Goal: Information Seeking & Learning: Check status

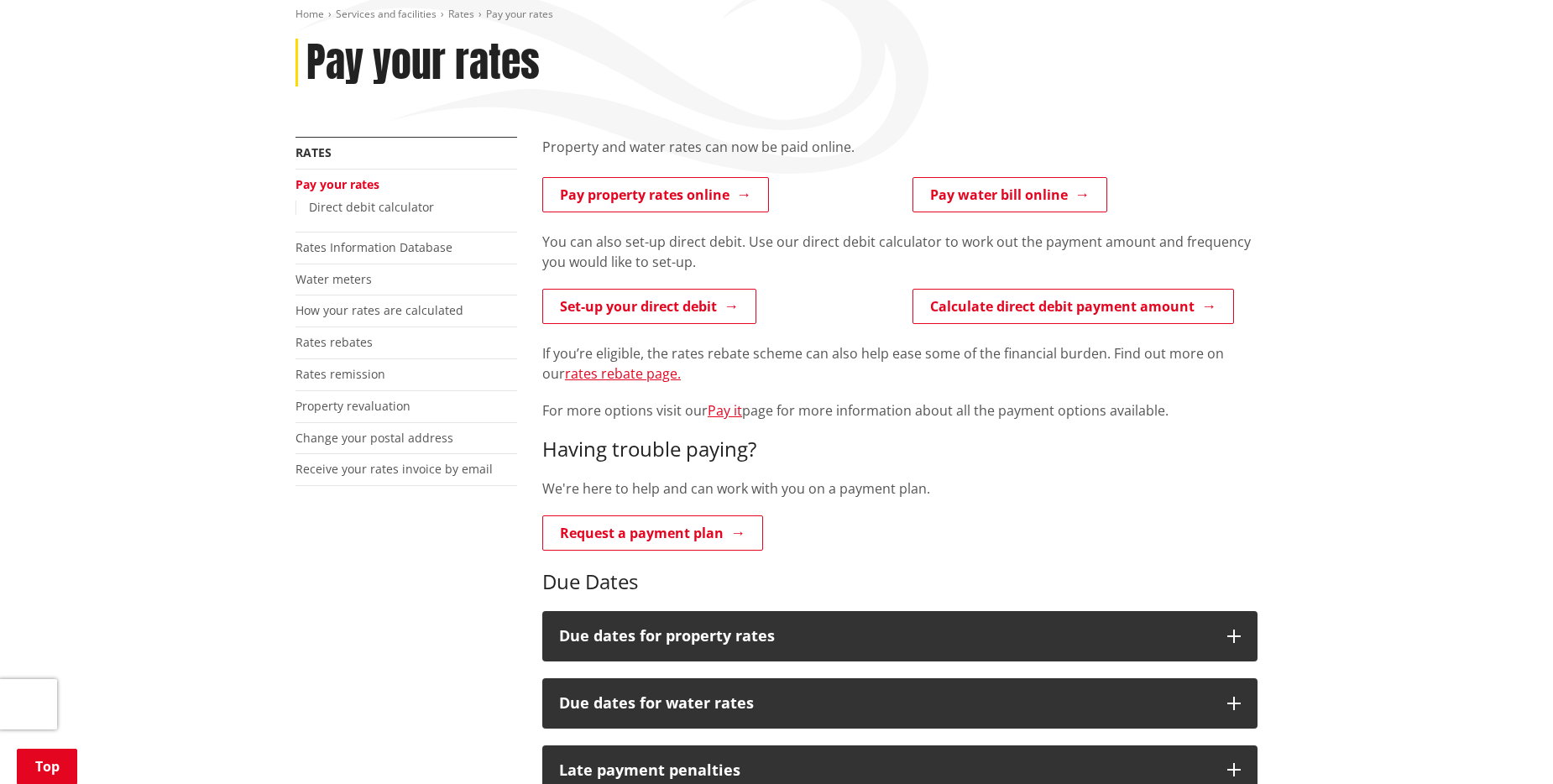
scroll to position [324, 0]
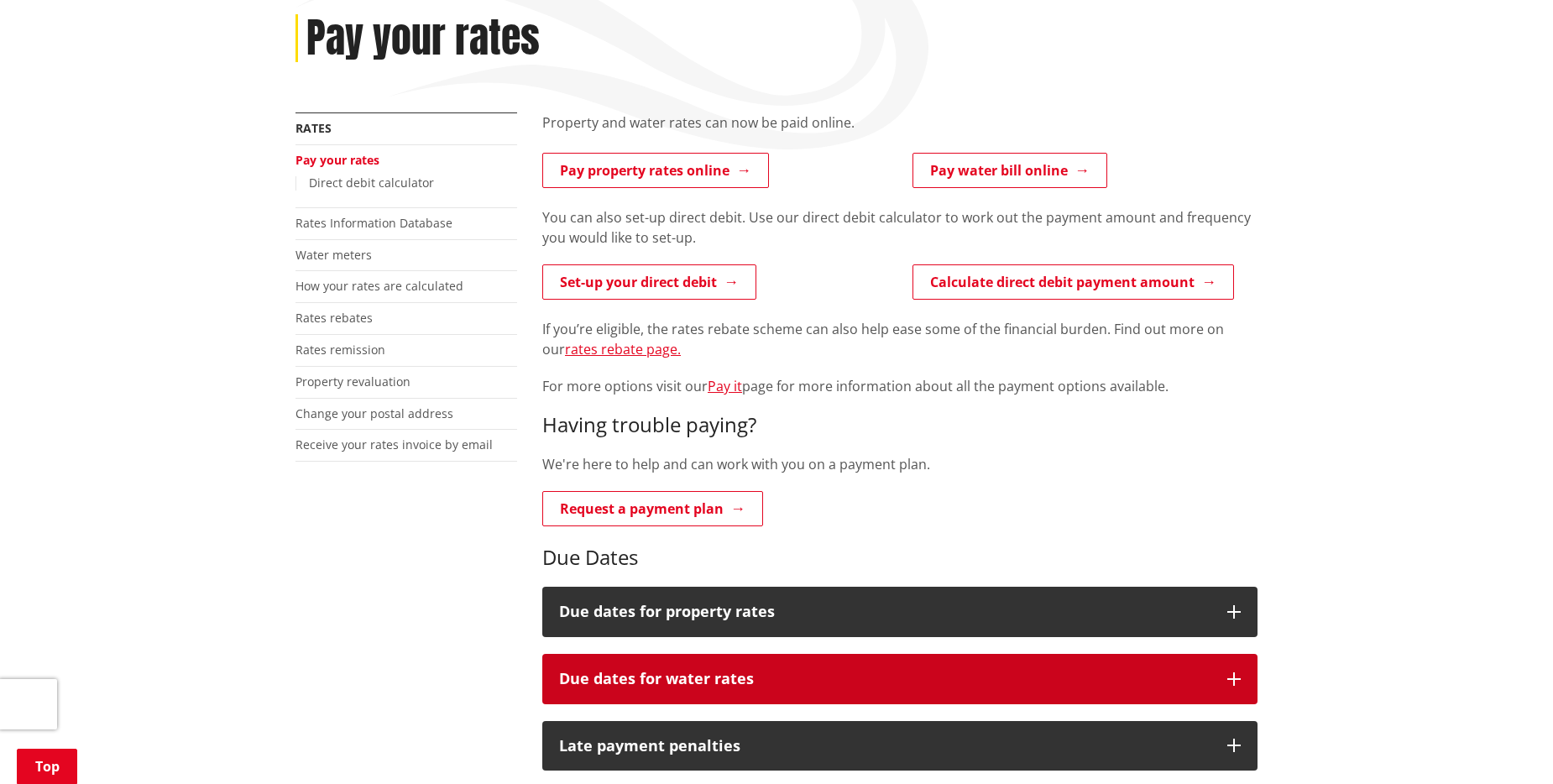
click at [1241, 654] on button "Due dates for water rates" at bounding box center [900, 679] width 715 height 50
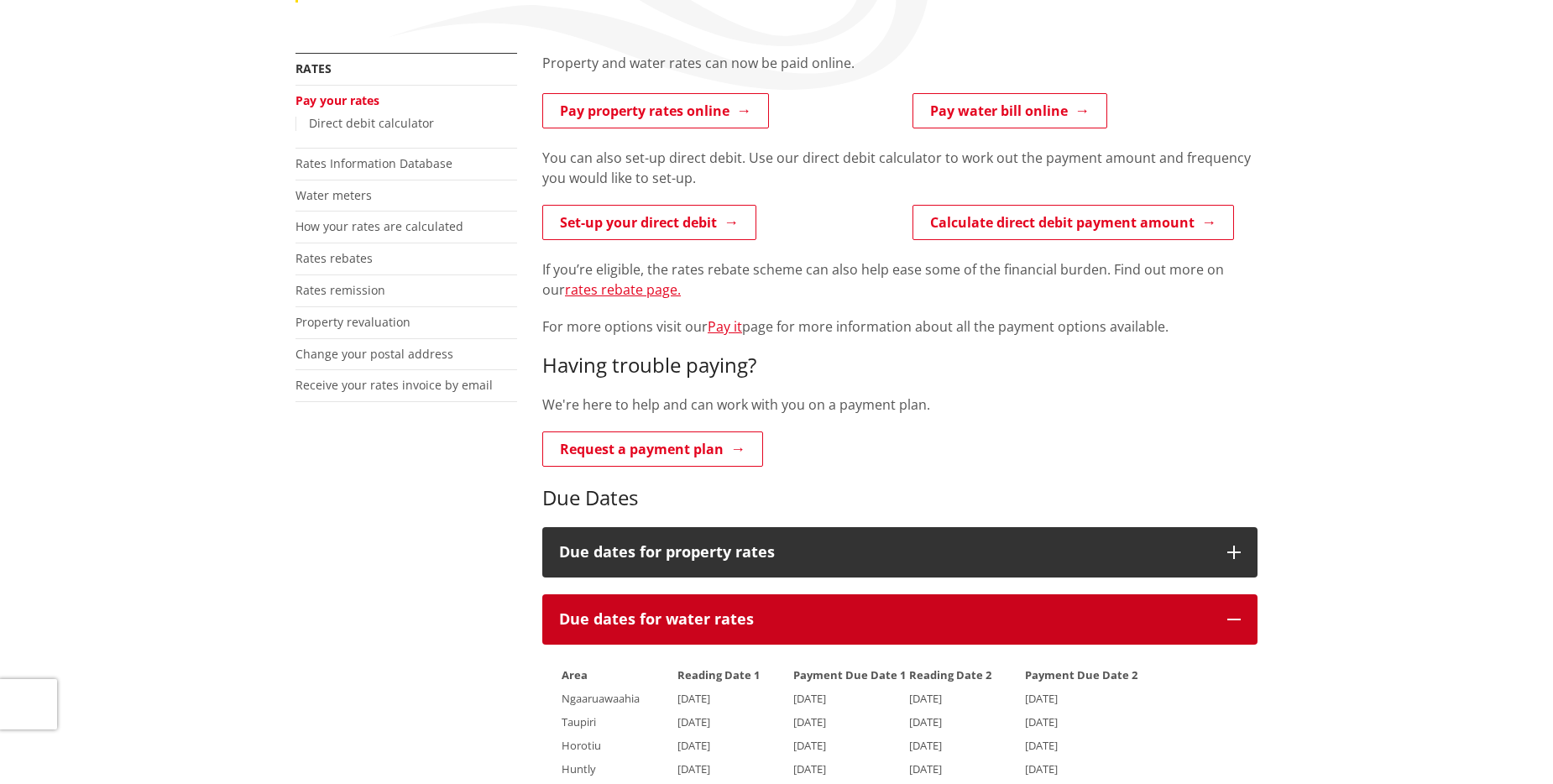
scroll to position [0, 0]
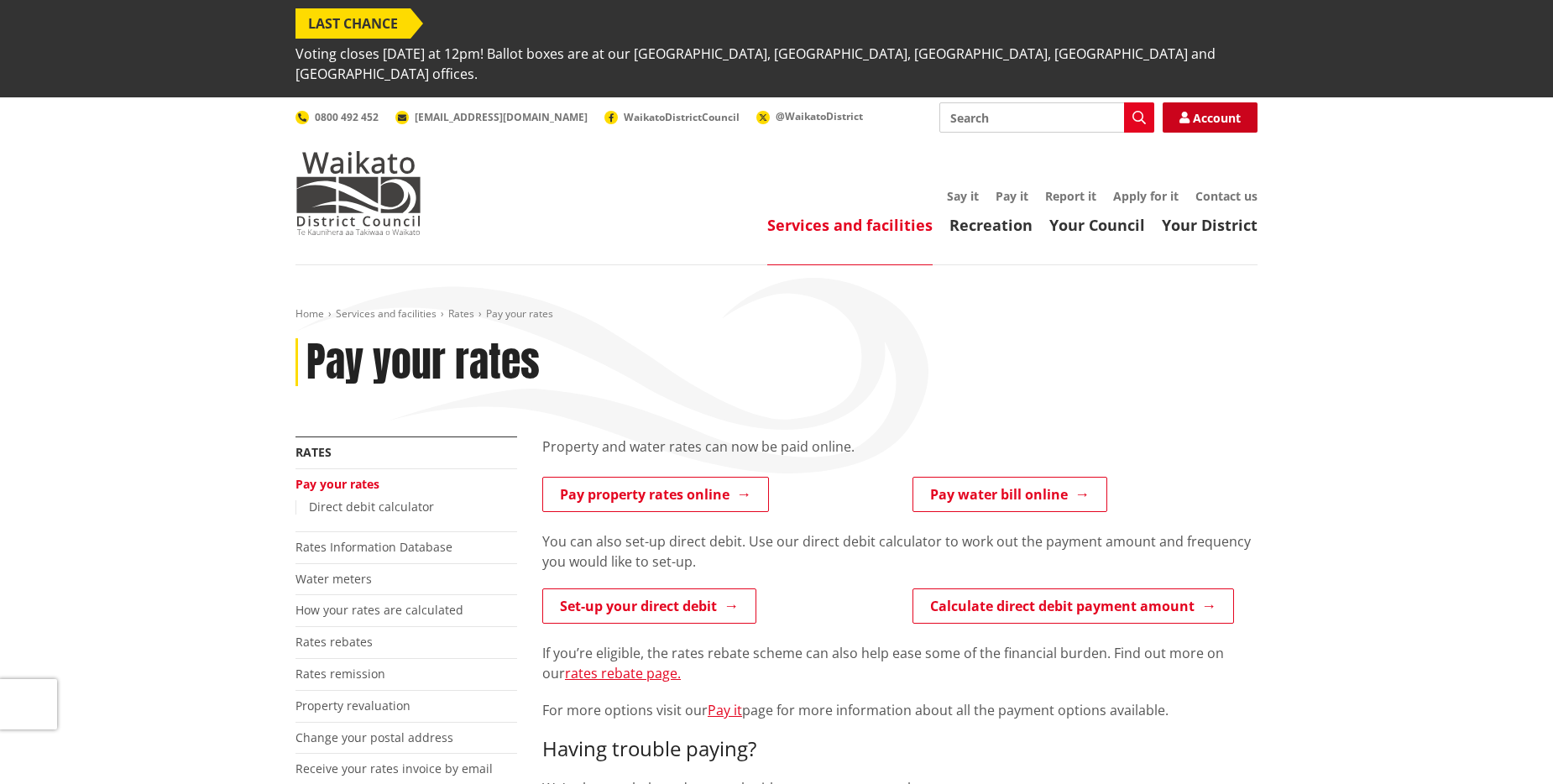
click at [1210, 102] on link "Account" at bounding box center [1210, 117] width 94 height 30
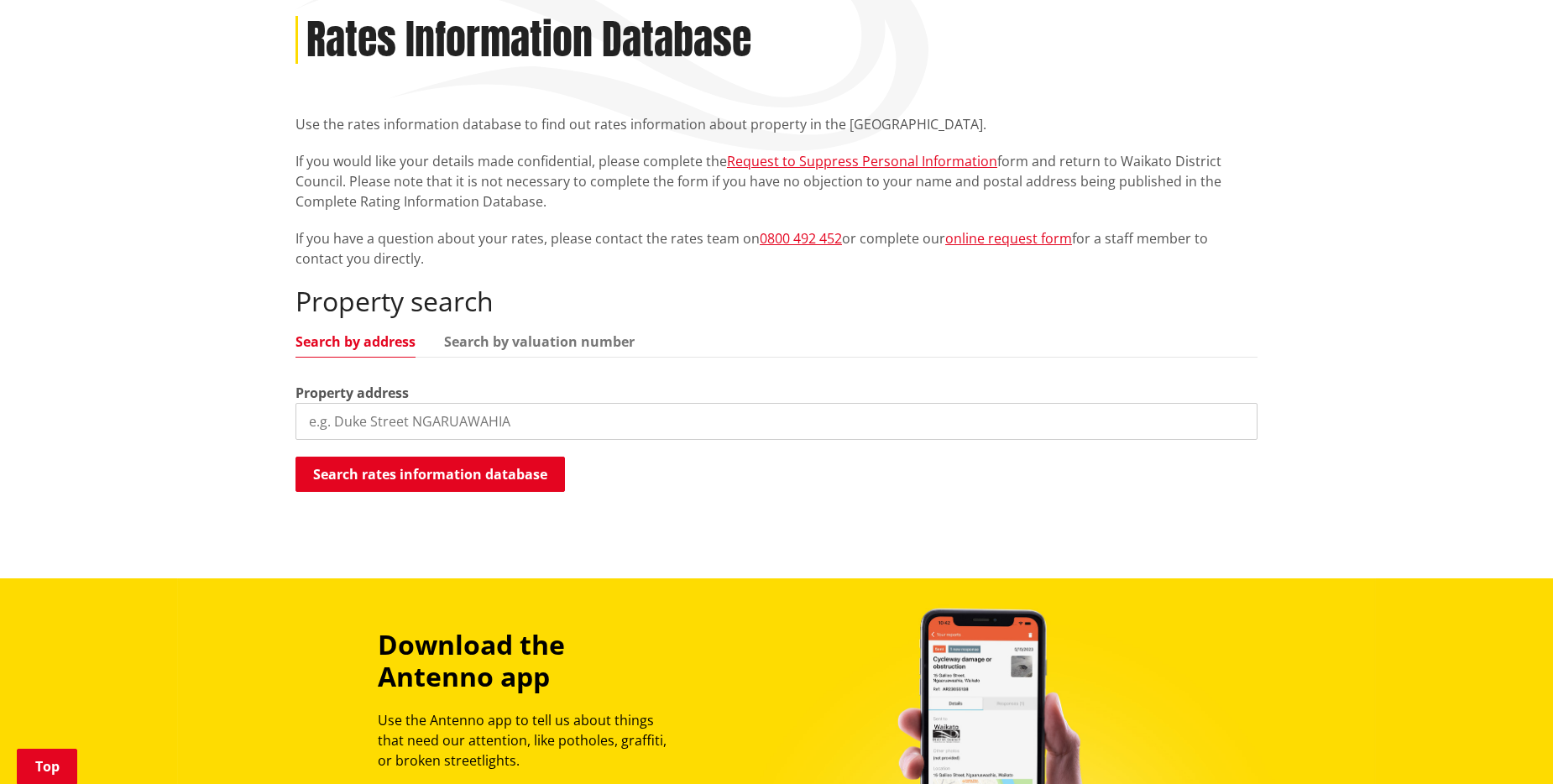
scroll to position [327, 0]
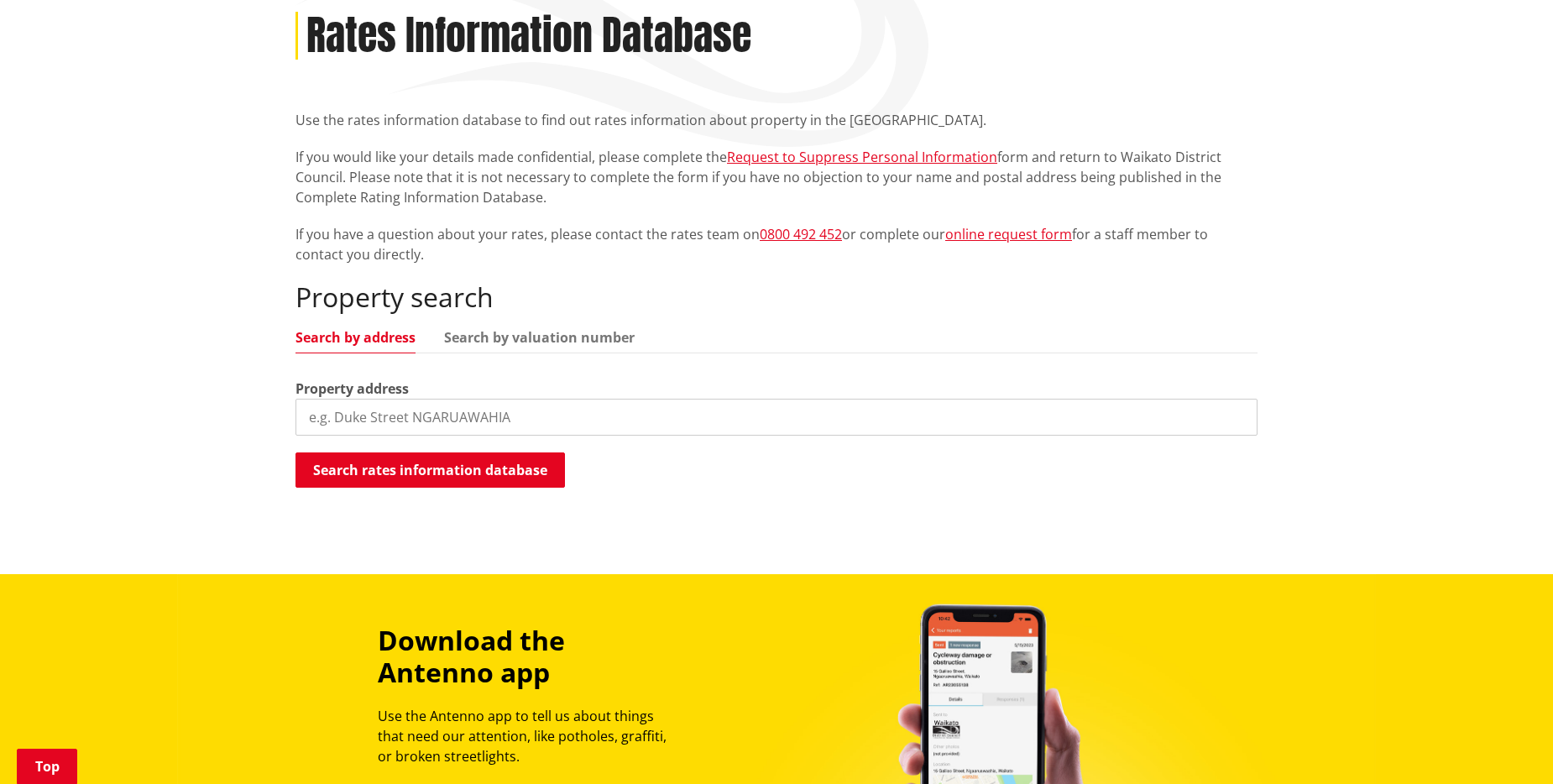
click at [531, 399] on input "search" at bounding box center [777, 418] width 962 height 37
type input "52 Norfolk Drive Cambridge"
click at [502, 453] on button "Search rates information database" at bounding box center [430, 471] width 269 height 35
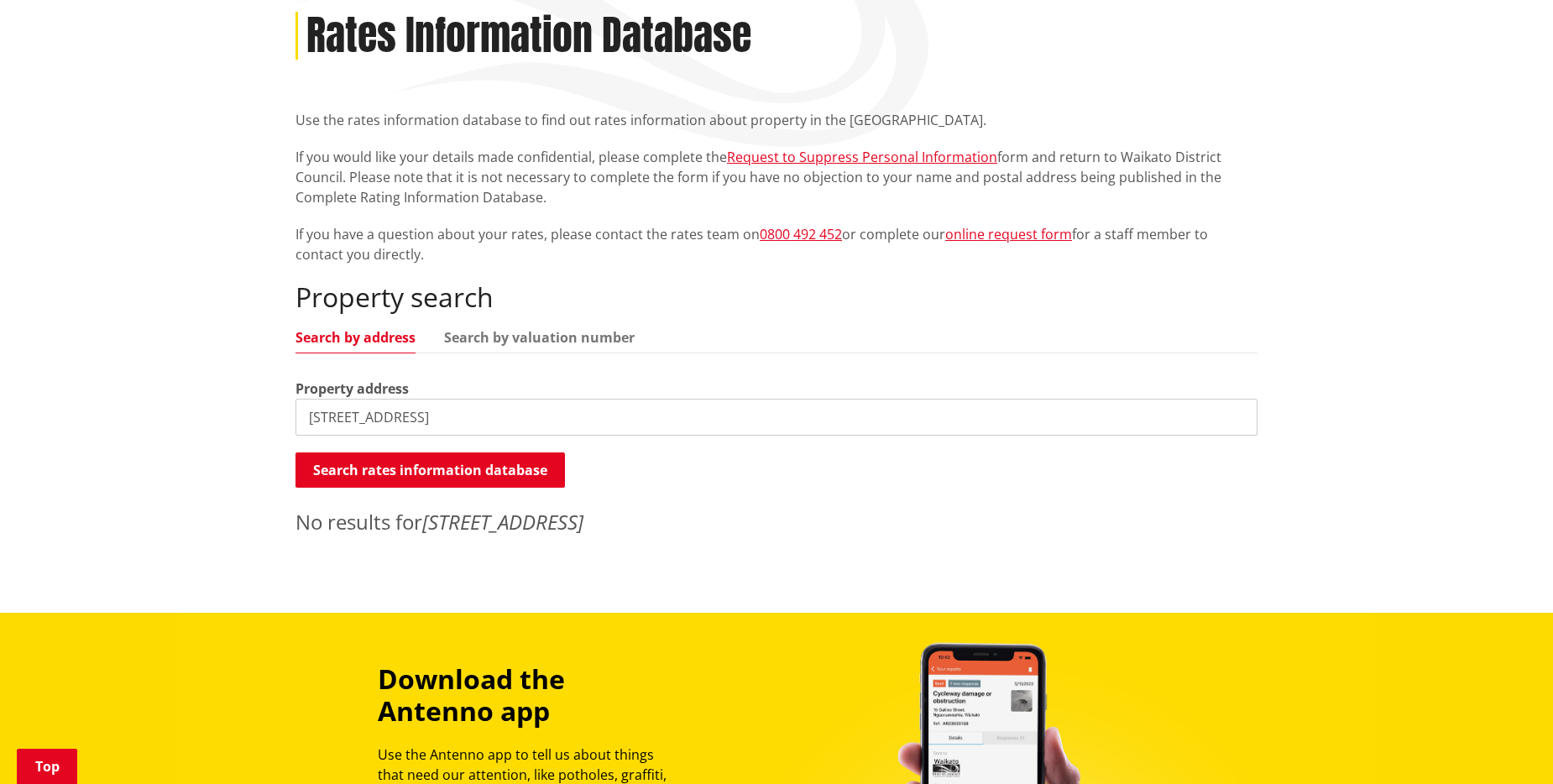
click at [645, 331] on ul "Search by address Search by valuation number" at bounding box center [777, 343] width 962 height 23
click at [447, 331] on link "Search by valuation number" at bounding box center [539, 337] width 191 height 13
click at [1236, 399] on input "52 Norfolk Drive Cambridge" at bounding box center [777, 418] width 962 height 37
drag, startPoint x: 439, startPoint y: 367, endPoint x: 303, endPoint y: 362, distance: 136.1
click at [303, 399] on input "search" at bounding box center [777, 418] width 962 height 37
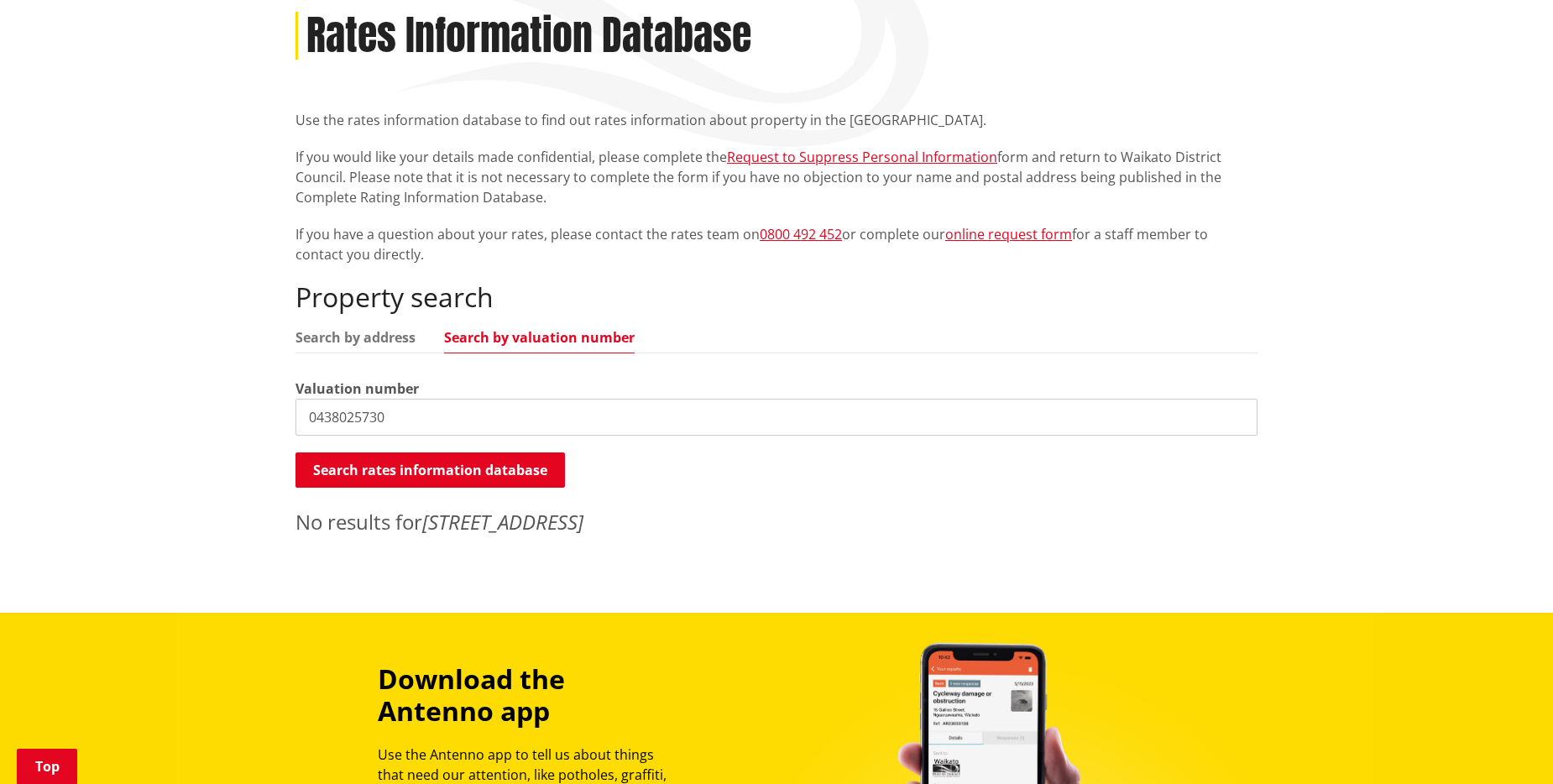
type input "0438025730"
click at [520, 331] on link "Search by valuation number" at bounding box center [539, 337] width 191 height 13
click at [513, 331] on link "Search by valuation number" at bounding box center [539, 337] width 191 height 13
click at [444, 331] on link "Search by valuation number" at bounding box center [539, 337] width 191 height 13
click at [458, 453] on button "Search rates information database" at bounding box center [430, 471] width 269 height 35
